Goal: Task Accomplishment & Management: Use online tool/utility

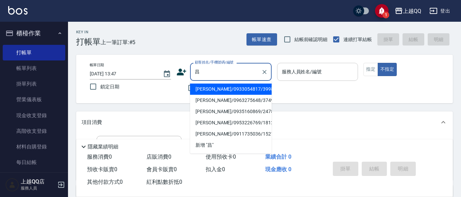
drag, startPoint x: 235, startPoint y: 90, endPoint x: 322, endPoint y: 80, distance: 88.0
click at [235, 91] on li "[PERSON_NAME]/0933054817/3998" at bounding box center [231, 89] width 82 height 11
type input "[PERSON_NAME]/0933054817/3998"
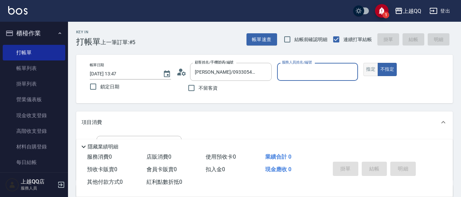
type input "佩怡-3"
click at [372, 69] on button "指定" at bounding box center [370, 69] width 15 height 13
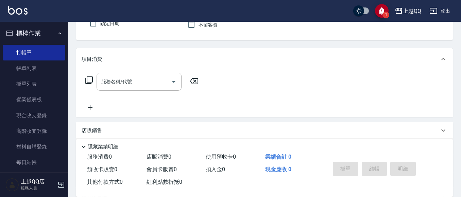
scroll to position [68, 0]
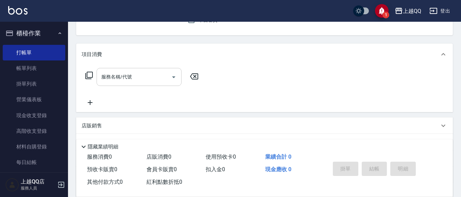
click at [168, 72] on input "服務名稱/代號" at bounding box center [134, 77] width 69 height 12
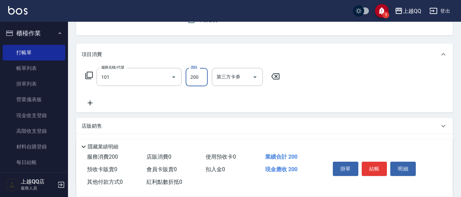
type input "洗髮(101)"
type input "230"
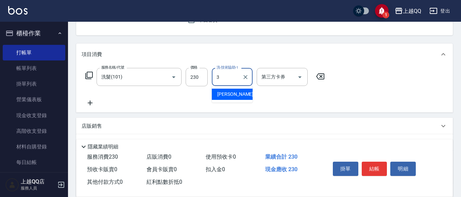
type input "佩怡-3"
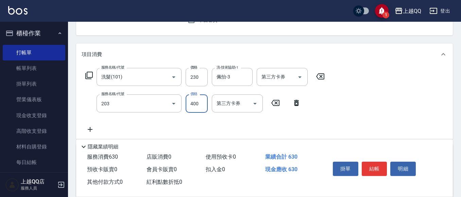
type input "指定單剪(203)"
type input "350"
click at [389, 166] on div "掛單 結帳 明細" at bounding box center [374, 169] width 89 height 21
click at [377, 166] on button "結帳" at bounding box center [374, 169] width 25 height 14
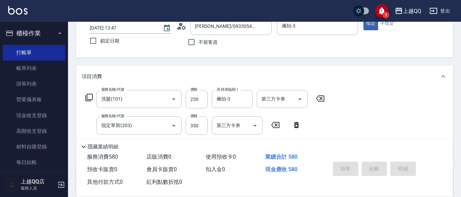
scroll to position [34, 0]
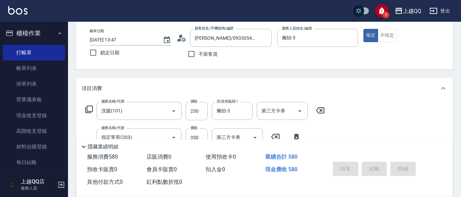
type input "[DATE] 15:21"
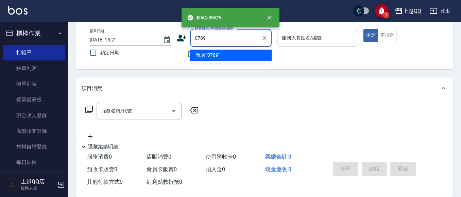
type input "0789"
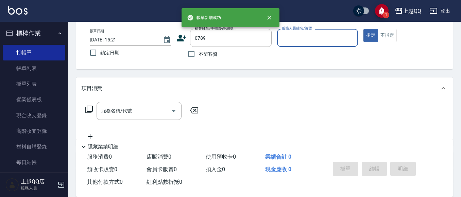
click at [363, 29] on button "指定" at bounding box center [370, 35] width 15 height 13
type button "true"
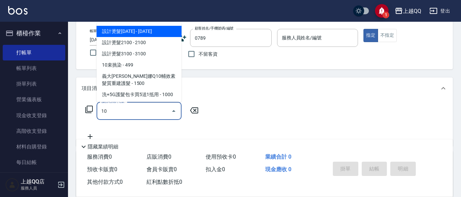
type input "101"
type input "[PERSON_NAME]/0910962396/0789"
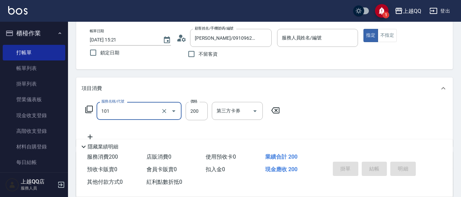
type input "101"
type input "佩怡-3"
type input "洗髮(101)"
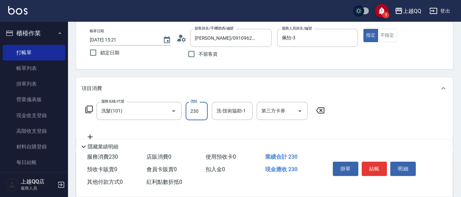
type input "230"
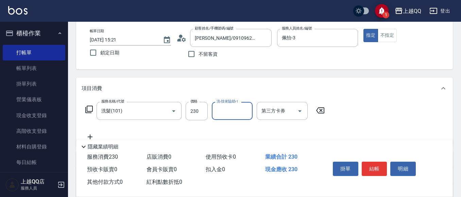
type input "3"
type input "林恩昕-26"
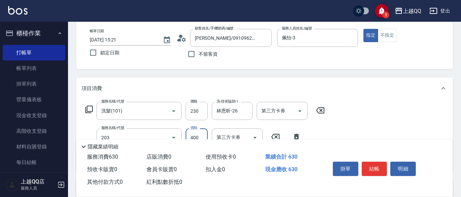
type input "指定單剪(203)"
type input "350"
click at [369, 164] on button "結帳" at bounding box center [374, 169] width 25 height 14
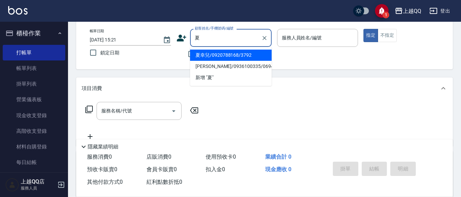
click at [231, 51] on li "夏幸兒/0920788168/3792" at bounding box center [231, 55] width 82 height 11
type input "夏幸兒/0920788168/3792"
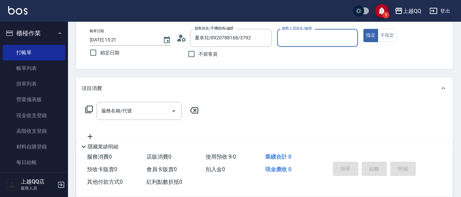
type input "佩怡-3"
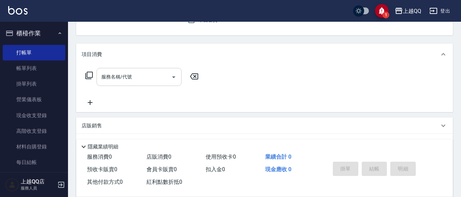
click at [154, 80] on input "服務名稱/代號" at bounding box center [134, 77] width 69 height 12
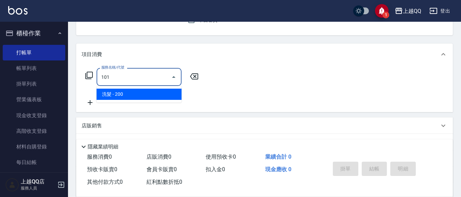
type input "洗髮(101)"
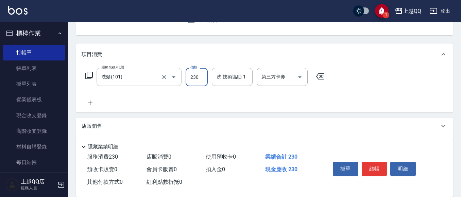
type input "230"
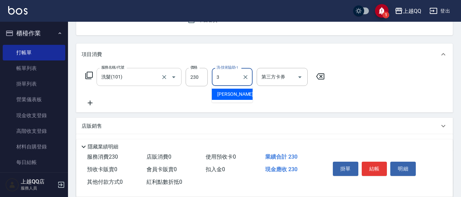
type input "佩怡-3"
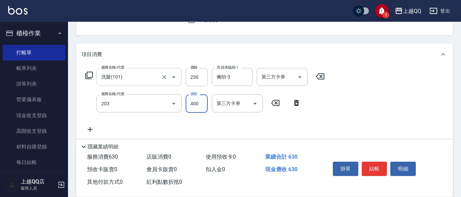
type input "指定單剪(203)"
type input "350"
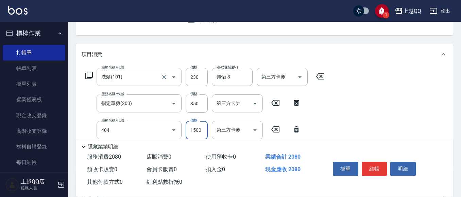
type input "設計染髮(404)"
type input "1300"
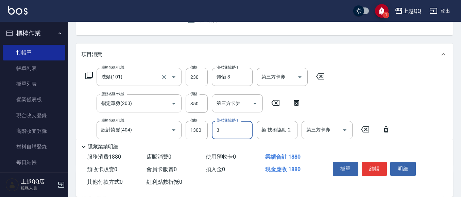
type input "佩怡-3"
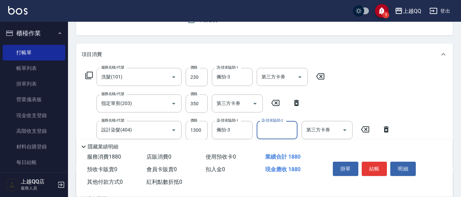
click at [367, 162] on button "結帳" at bounding box center [374, 169] width 25 height 14
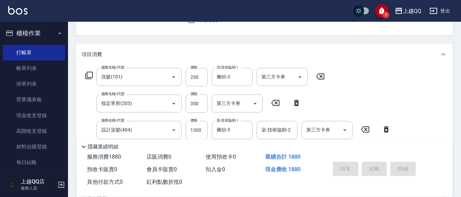
click at [367, 160] on div "掛單 結帳 明細" at bounding box center [374, 169] width 89 height 21
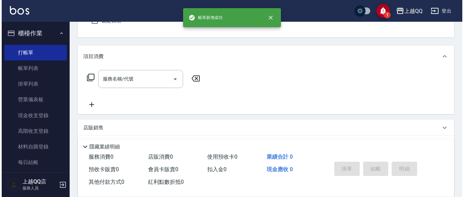
scroll to position [0, 0]
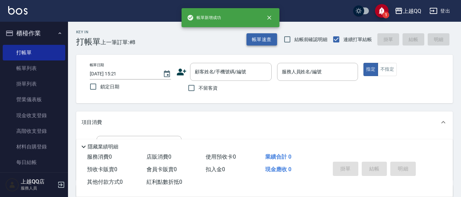
click at [271, 44] on button "帳單速查" at bounding box center [261, 39] width 31 height 13
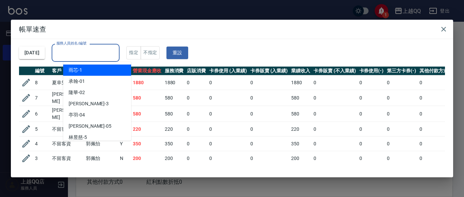
click at [99, 51] on div "服務人員姓名/編號 服務人員姓名/編號" at bounding box center [86, 53] width 68 height 18
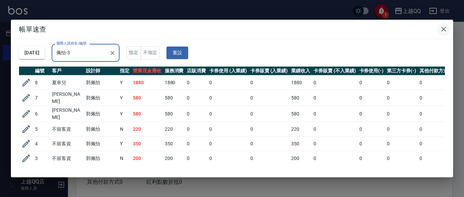
type input "佩怡-3"
click at [446, 26] on icon "button" at bounding box center [444, 29] width 8 height 8
